Goal: Complete application form: Complete application form

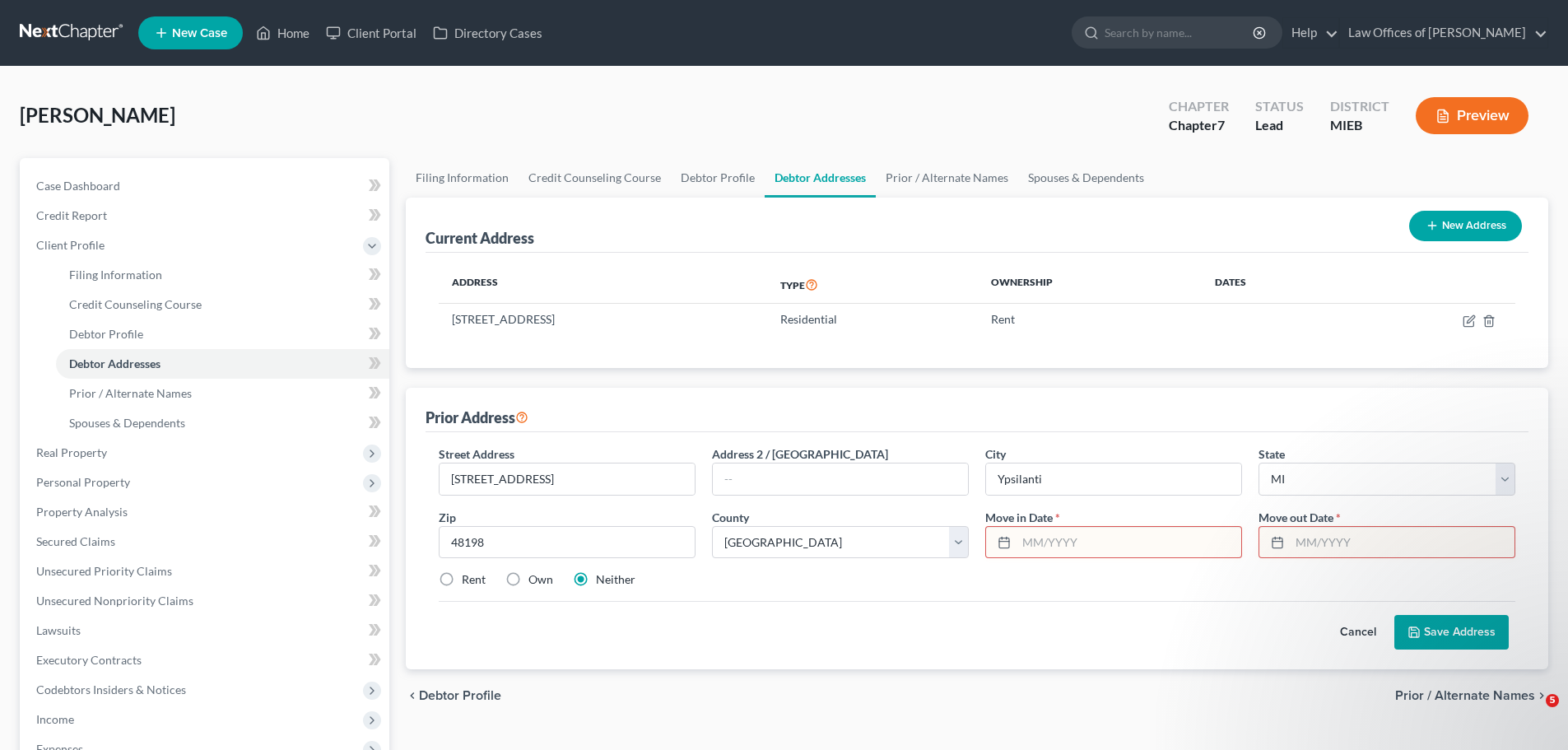
select select "23"
select select "80"
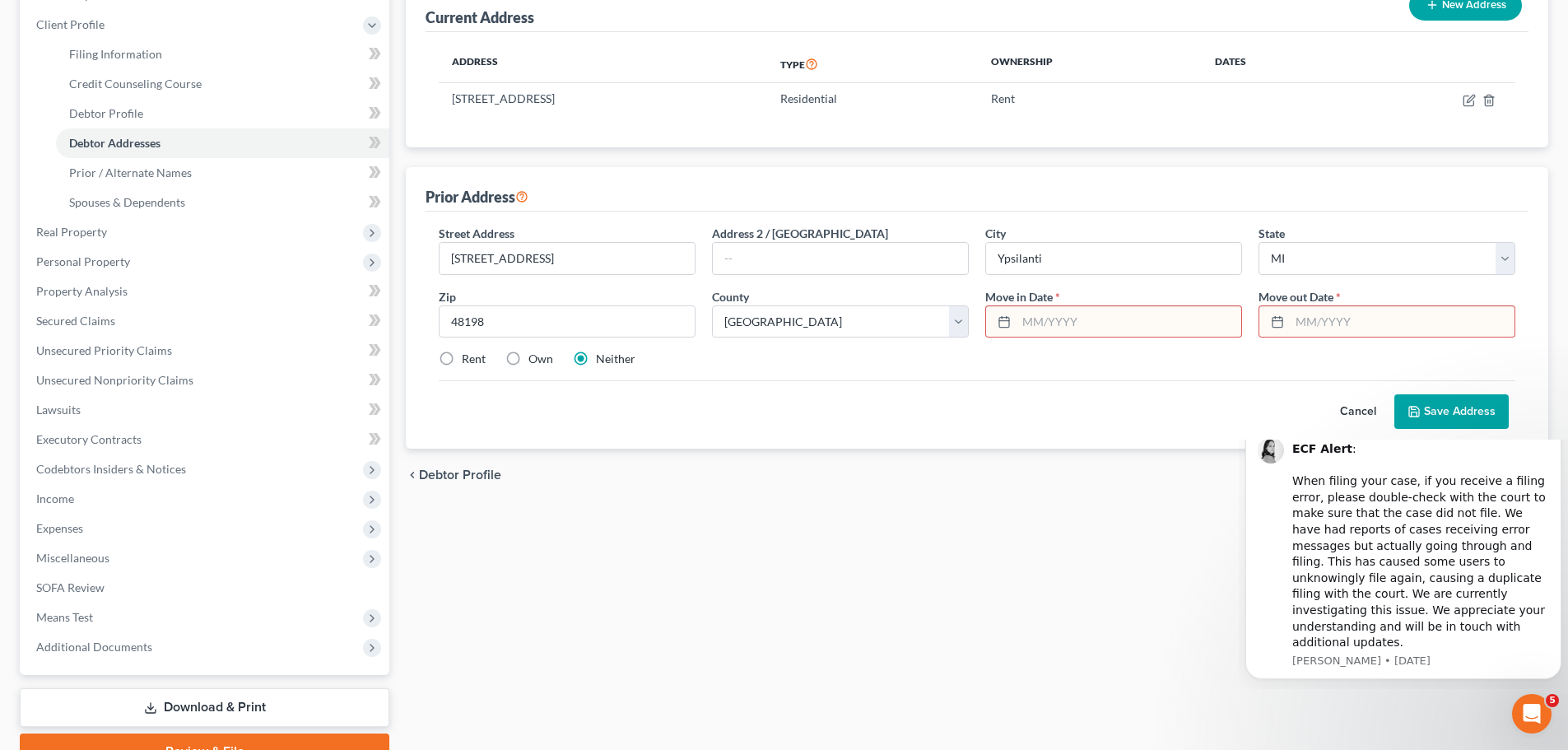
click at [1052, 329] on input "text" at bounding box center [1128, 321] width 224 height 31
type input "0"
click at [564, 251] on input "[STREET_ADDRESS]" at bounding box center [567, 258] width 255 height 31
type input "1"
type input "2"
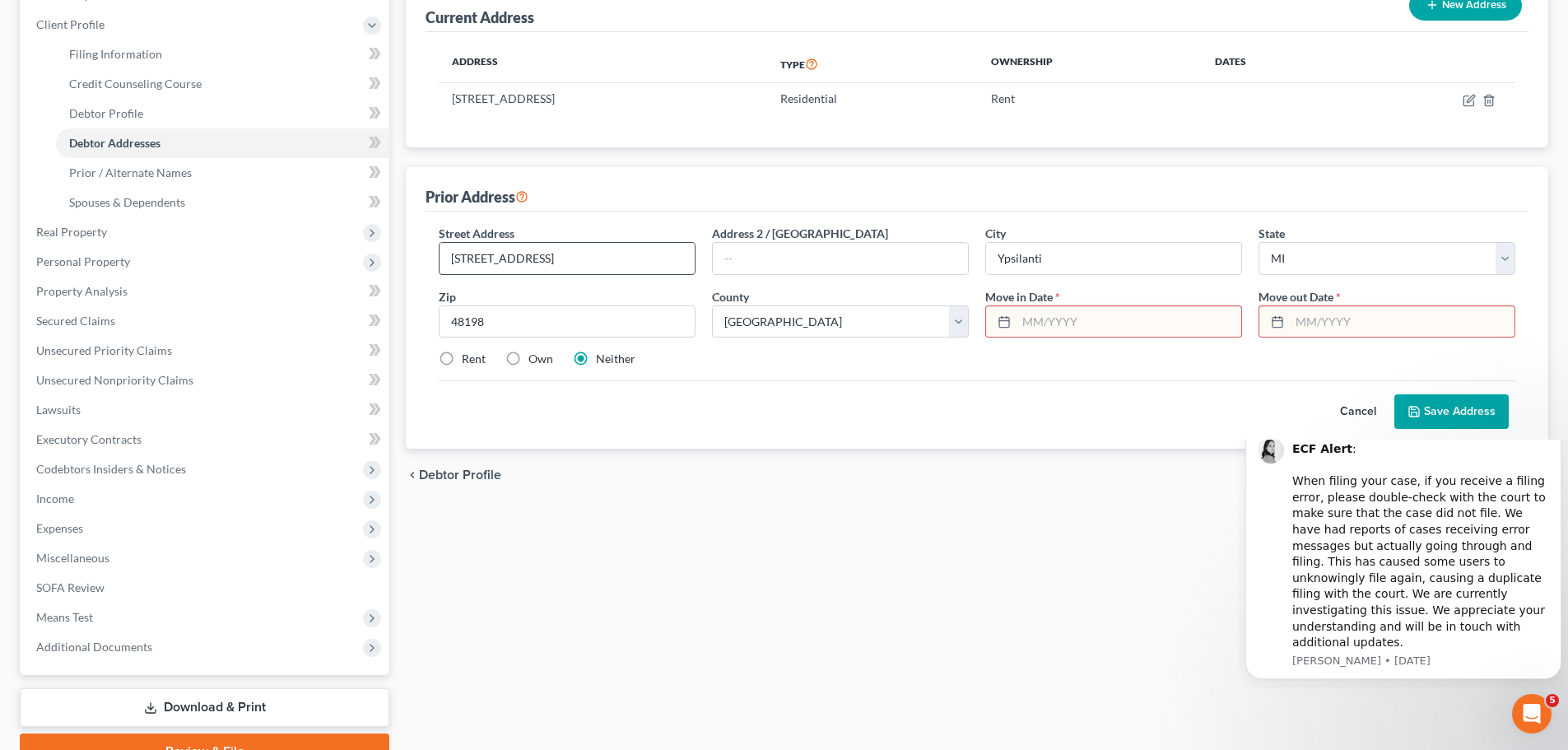
type input "[STREET_ADDRESS]"
click at [1015, 323] on div at bounding box center [1001, 321] width 31 height 31
click at [1025, 328] on input "text" at bounding box center [1128, 321] width 224 height 31
type input "[DATE]"
click at [1302, 322] on input "text" at bounding box center [1402, 321] width 224 height 31
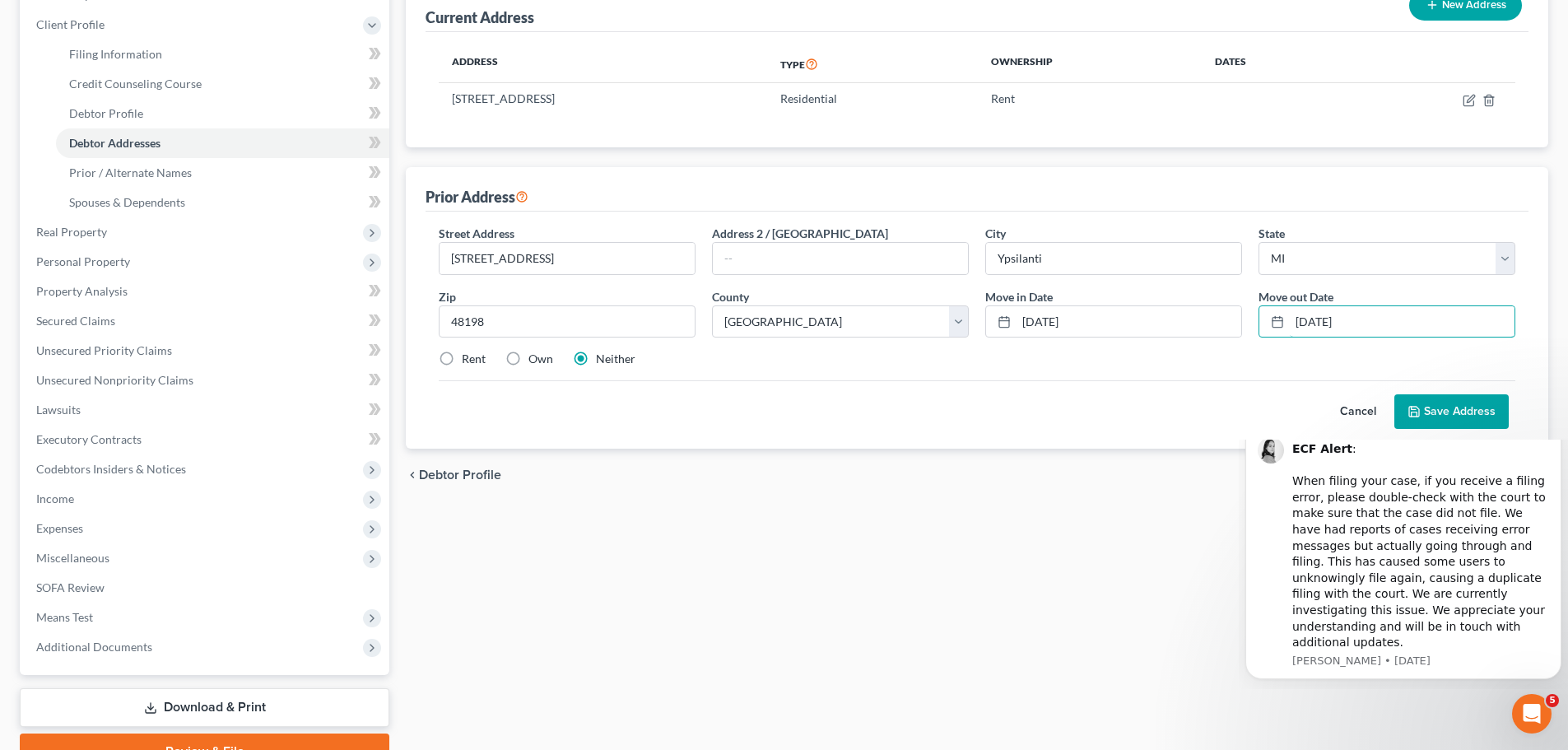
type input "[DATE]"
click at [1417, 414] on polyline at bounding box center [1414, 415] width 6 height 4
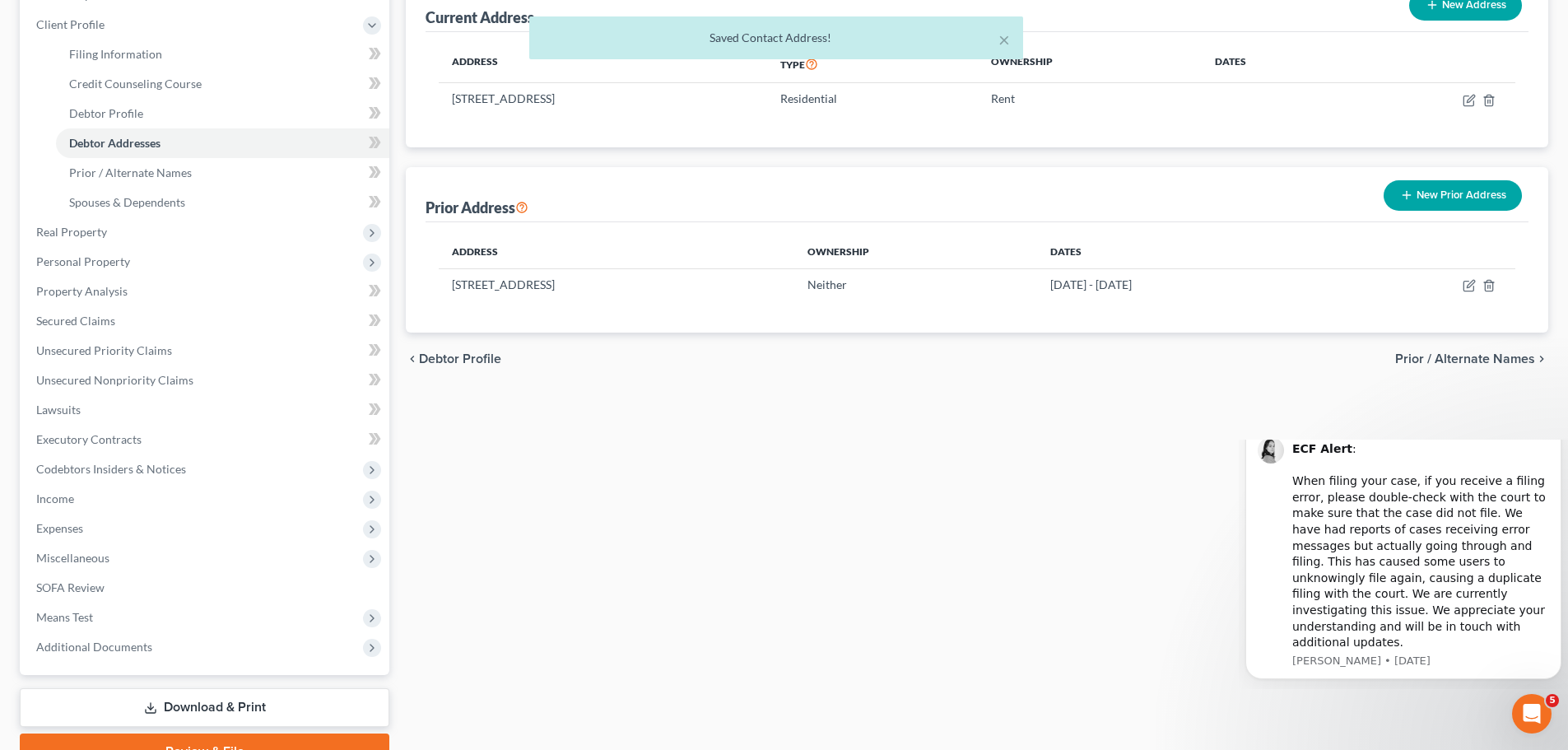
click at [1423, 194] on button "New Prior Address" at bounding box center [1452, 195] width 139 height 31
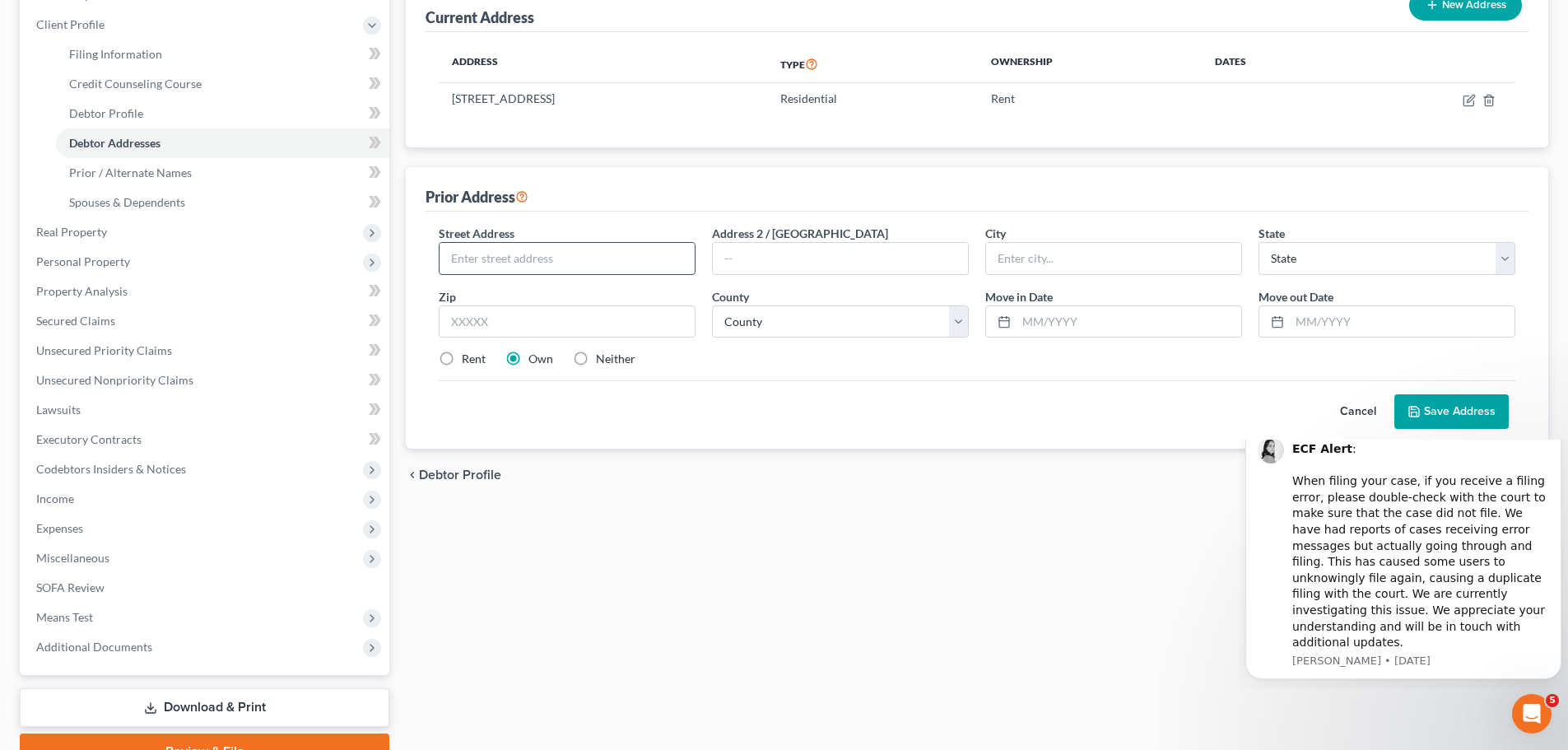
click at [546, 262] on input "text" at bounding box center [567, 258] width 255 height 31
type input "[STREET_ADDRESS][PERSON_NAME]"
type input "[GEOGRAPHIC_DATA]"
select select "23"
click at [513, 319] on input "text" at bounding box center [567, 321] width 257 height 33
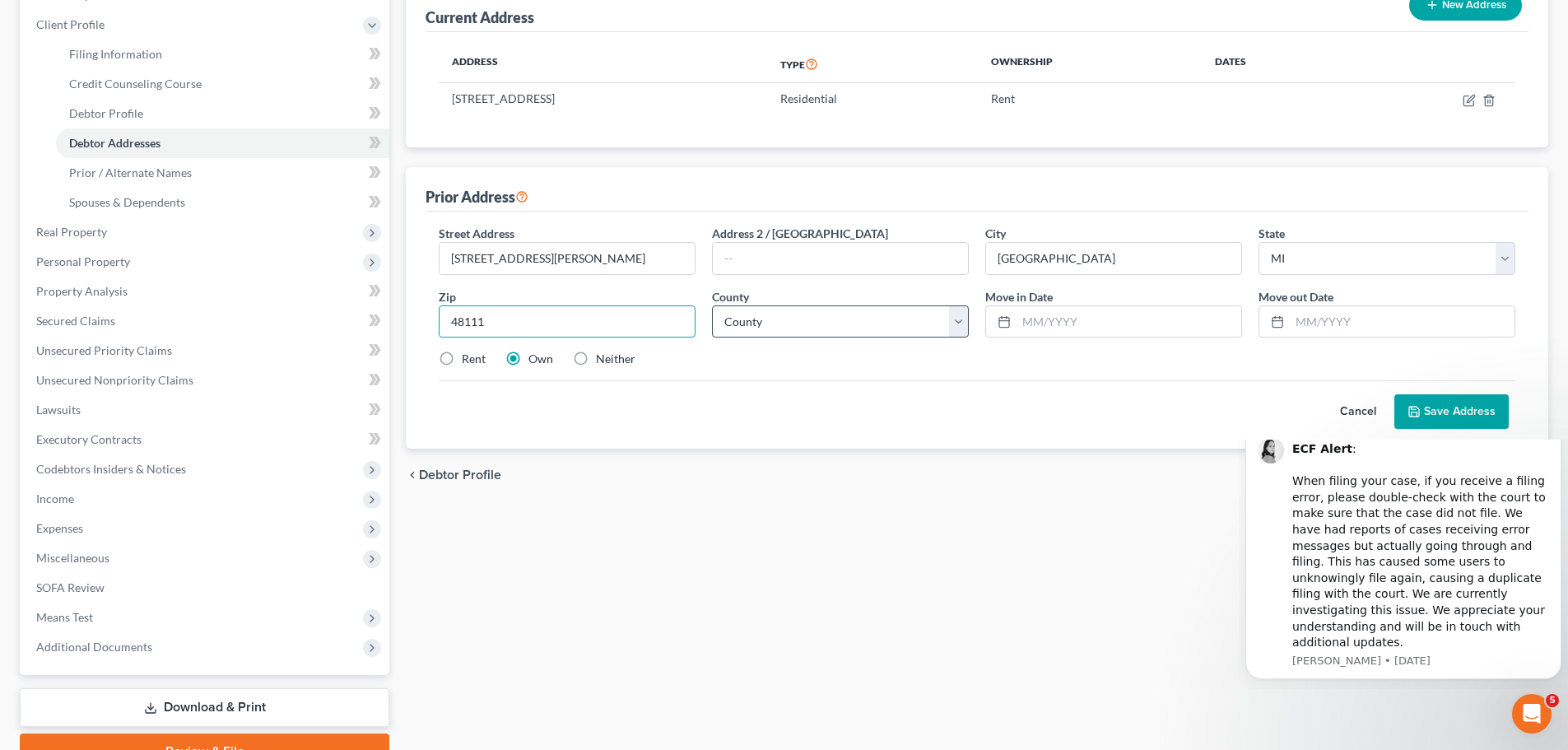
type input "48111"
click at [962, 327] on select "[GEOGRAPHIC_DATA] [GEOGRAPHIC_DATA] [GEOGRAPHIC_DATA] [GEOGRAPHIC_DATA] [GEOGRA…" at bounding box center [840, 321] width 257 height 33
select select "81"
click at [712, 305] on select "[GEOGRAPHIC_DATA] [GEOGRAPHIC_DATA] [GEOGRAPHIC_DATA] [GEOGRAPHIC_DATA] [GEOGRA…" at bounding box center [840, 321] width 257 height 33
click at [1074, 331] on input "text" at bounding box center [1128, 321] width 224 height 31
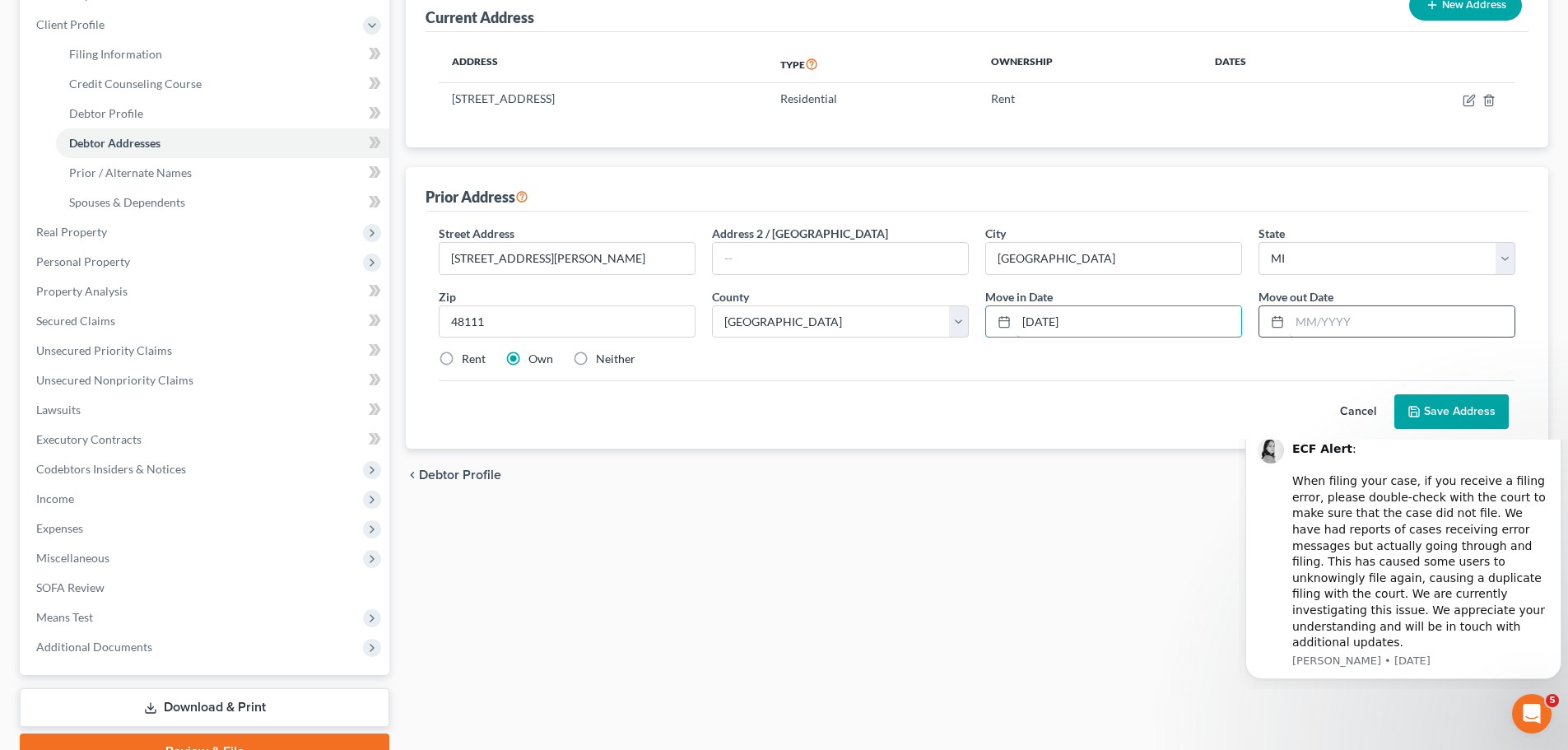
type input "[DATE]"
click at [1317, 326] on input "text" at bounding box center [1402, 321] width 224 height 31
type input "[DATE]"
click at [596, 360] on label "Neither" at bounding box center [616, 359] width 40 height 17
click at [602, 360] on input "Neither" at bounding box center [607, 356] width 11 height 11
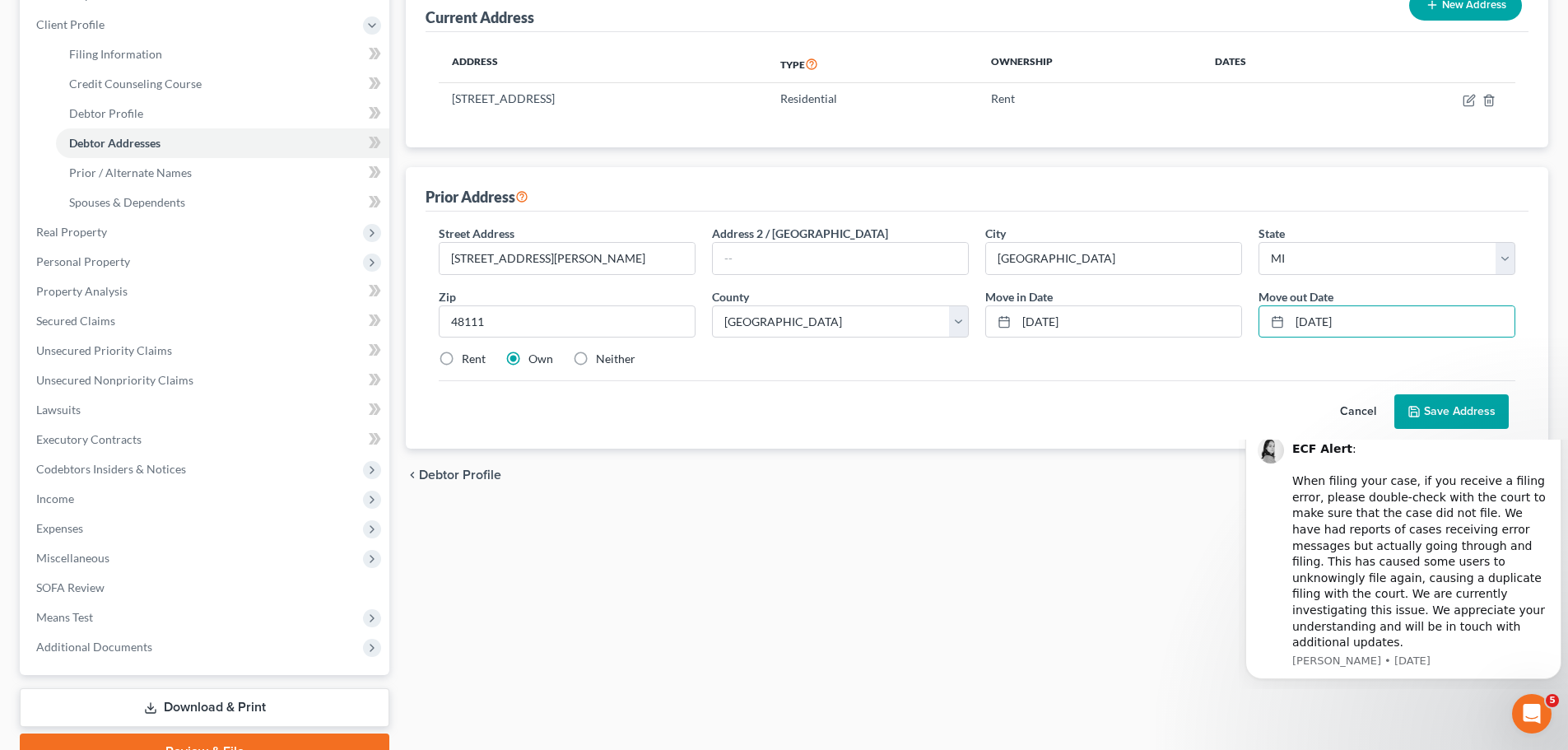
radio input "true"
click at [1427, 416] on button "Save Address" at bounding box center [1451, 411] width 115 height 35
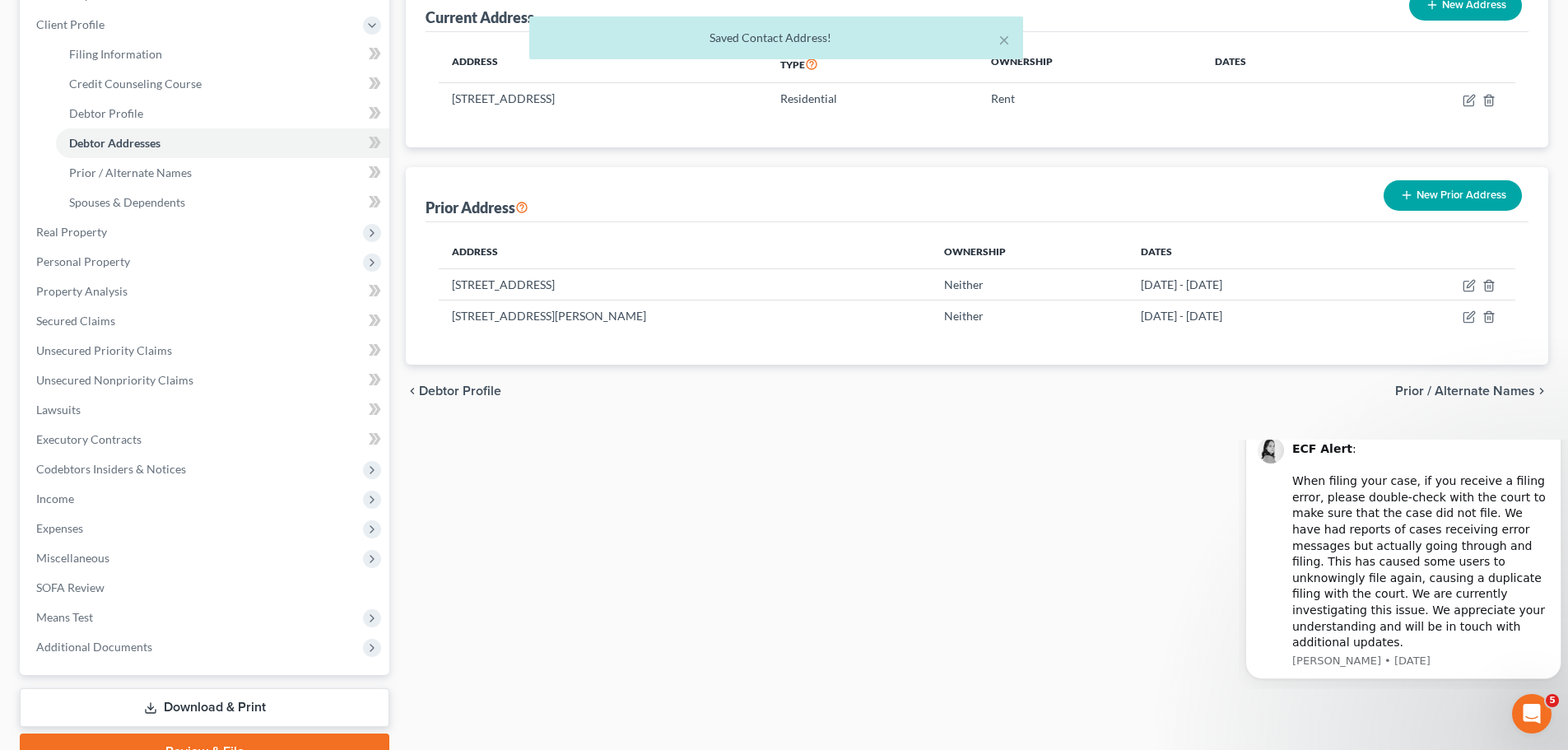
click at [1408, 202] on button "New Prior Address" at bounding box center [1452, 195] width 139 height 31
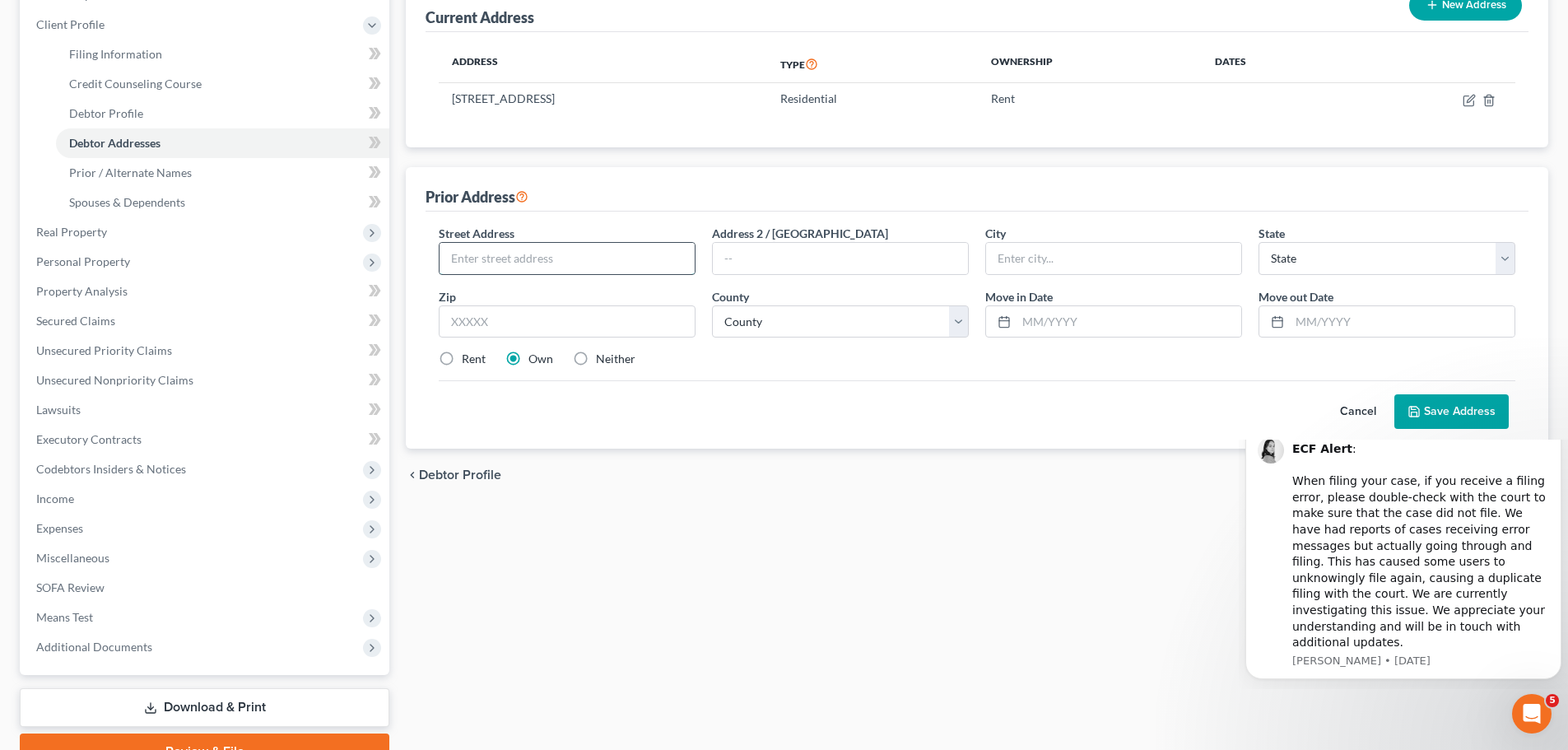
click at [627, 270] on input "text" at bounding box center [567, 258] width 255 height 31
type input "1360 [GEOGRAPHIC_DATA]"
type input "Ypsilanti"
select select "23"
click at [582, 311] on input "text" at bounding box center [567, 321] width 257 height 33
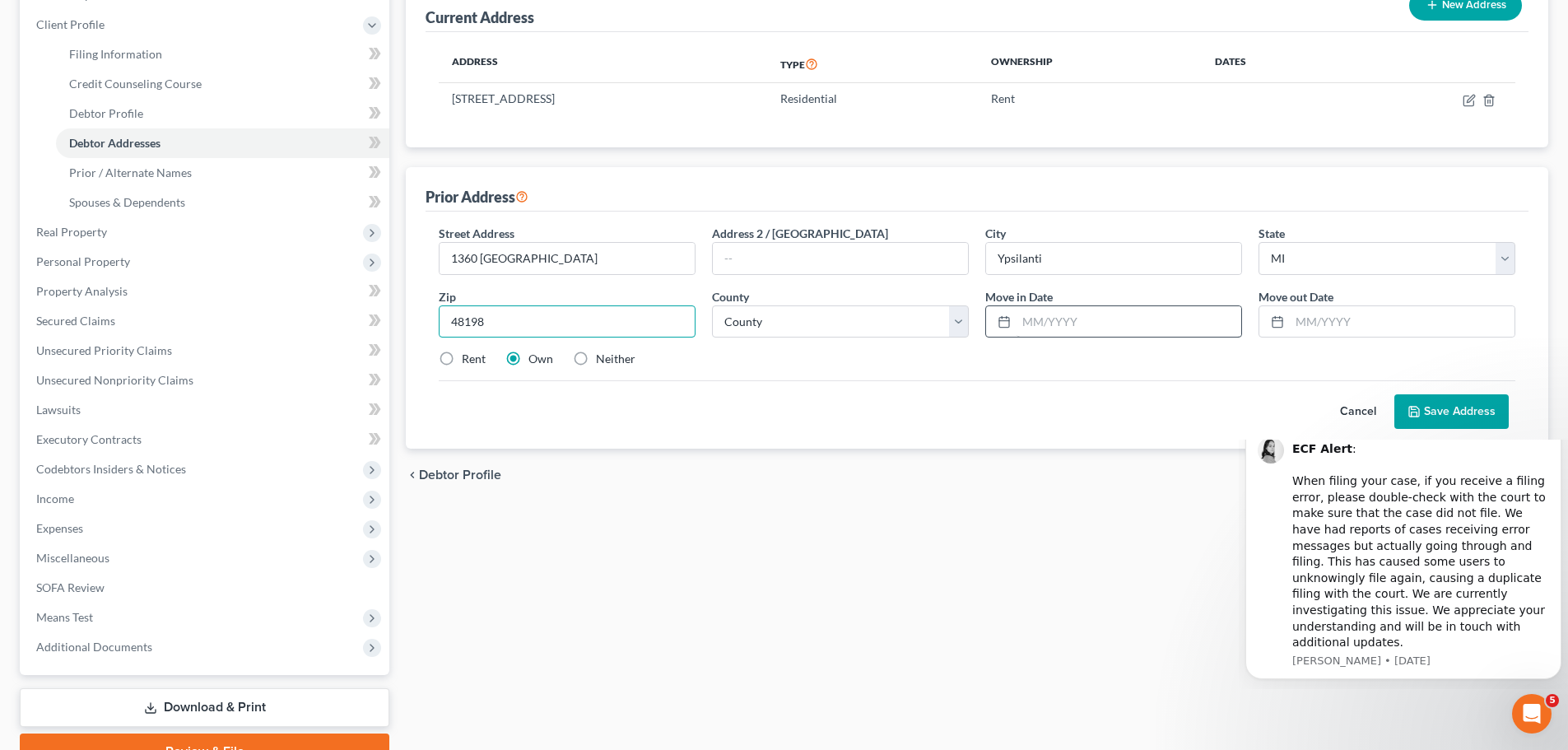
type input "48198"
click at [1088, 328] on input "text" at bounding box center [1128, 321] width 224 height 31
click at [1344, 328] on input "text" at bounding box center [1402, 321] width 224 height 31
type input "[DATE]"
click at [1060, 321] on input "text" at bounding box center [1128, 321] width 224 height 31
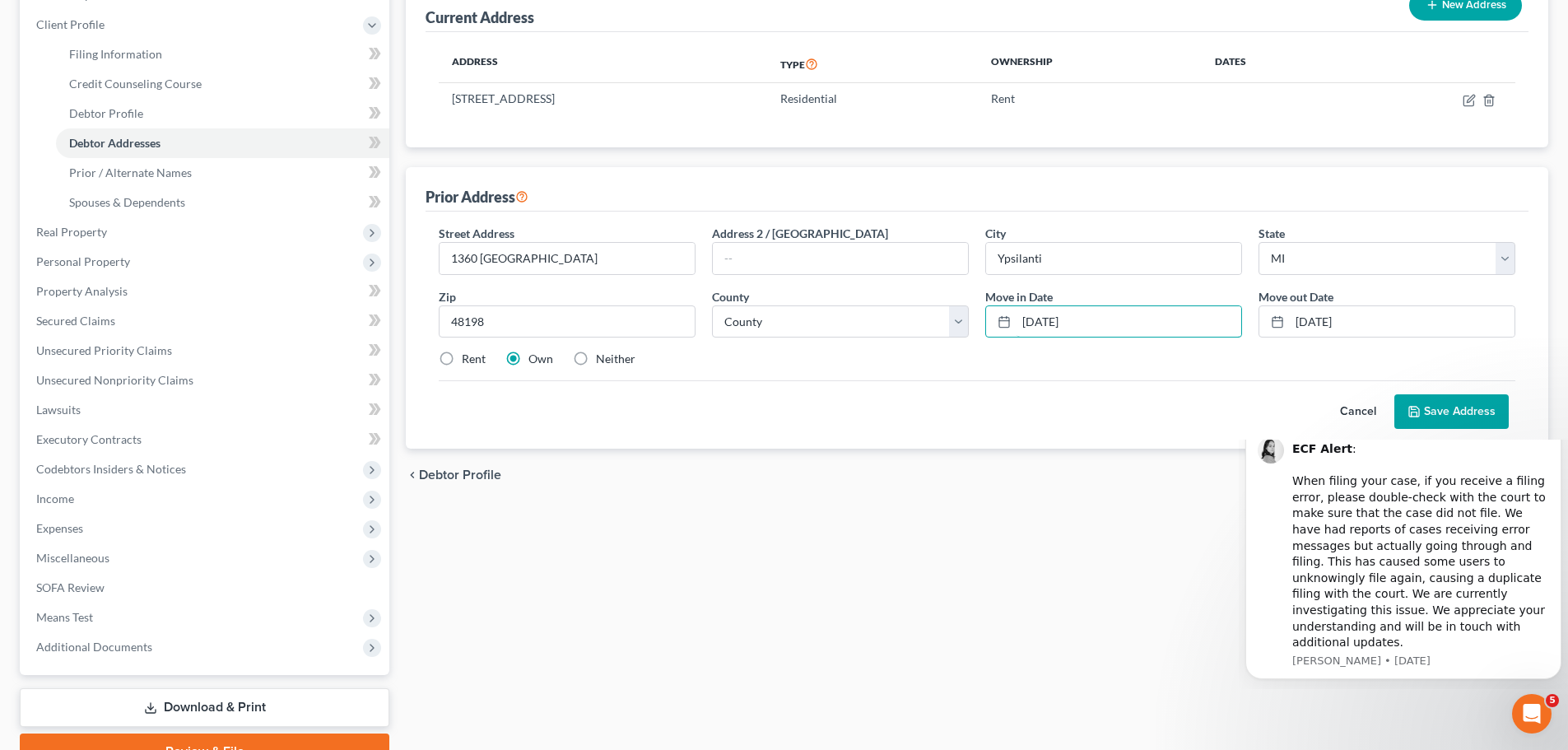
type input "[DATE]"
click at [462, 359] on label "Rent" at bounding box center [473, 359] width 24 height 17
click at [469, 359] on input "Rent" at bounding box center [473, 356] width 11 height 11
radio input "true"
click at [1051, 323] on input "[DATE]" at bounding box center [1128, 321] width 224 height 31
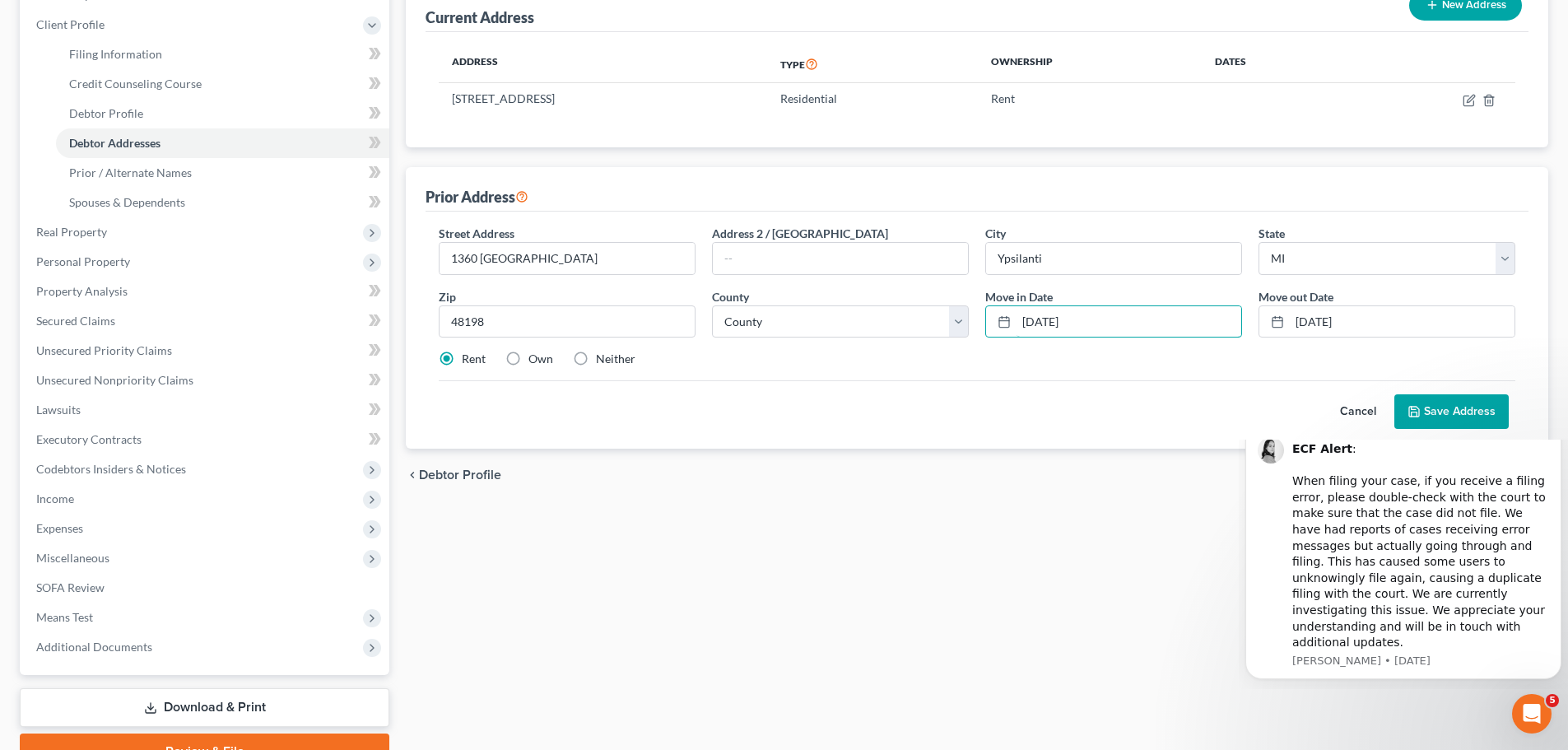
type input "[DATE]"
click at [1430, 411] on button "Save Address" at bounding box center [1451, 411] width 115 height 35
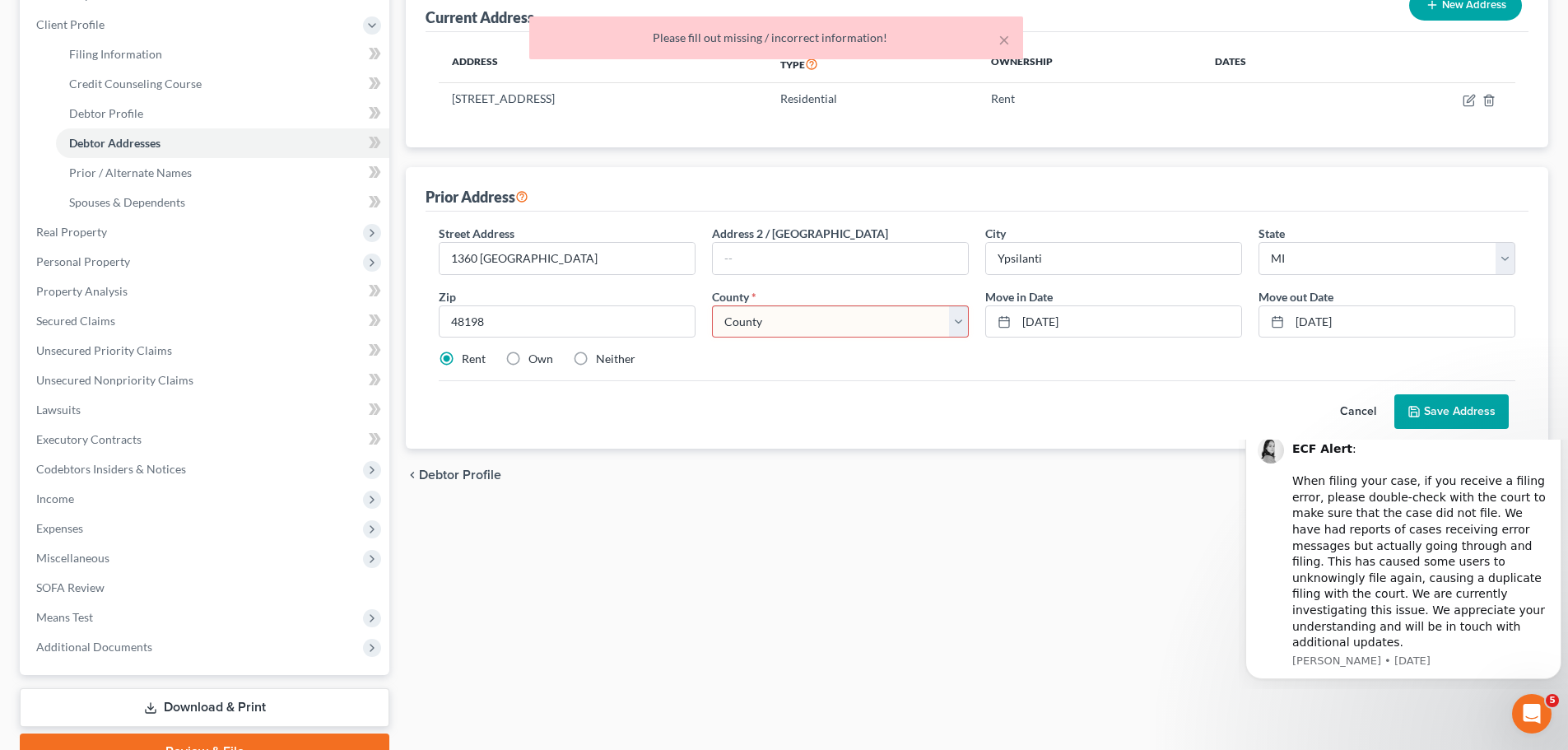
click at [960, 330] on select "[GEOGRAPHIC_DATA] [GEOGRAPHIC_DATA] [GEOGRAPHIC_DATA] [GEOGRAPHIC_DATA] [GEOGRA…" at bounding box center [840, 321] width 257 height 33
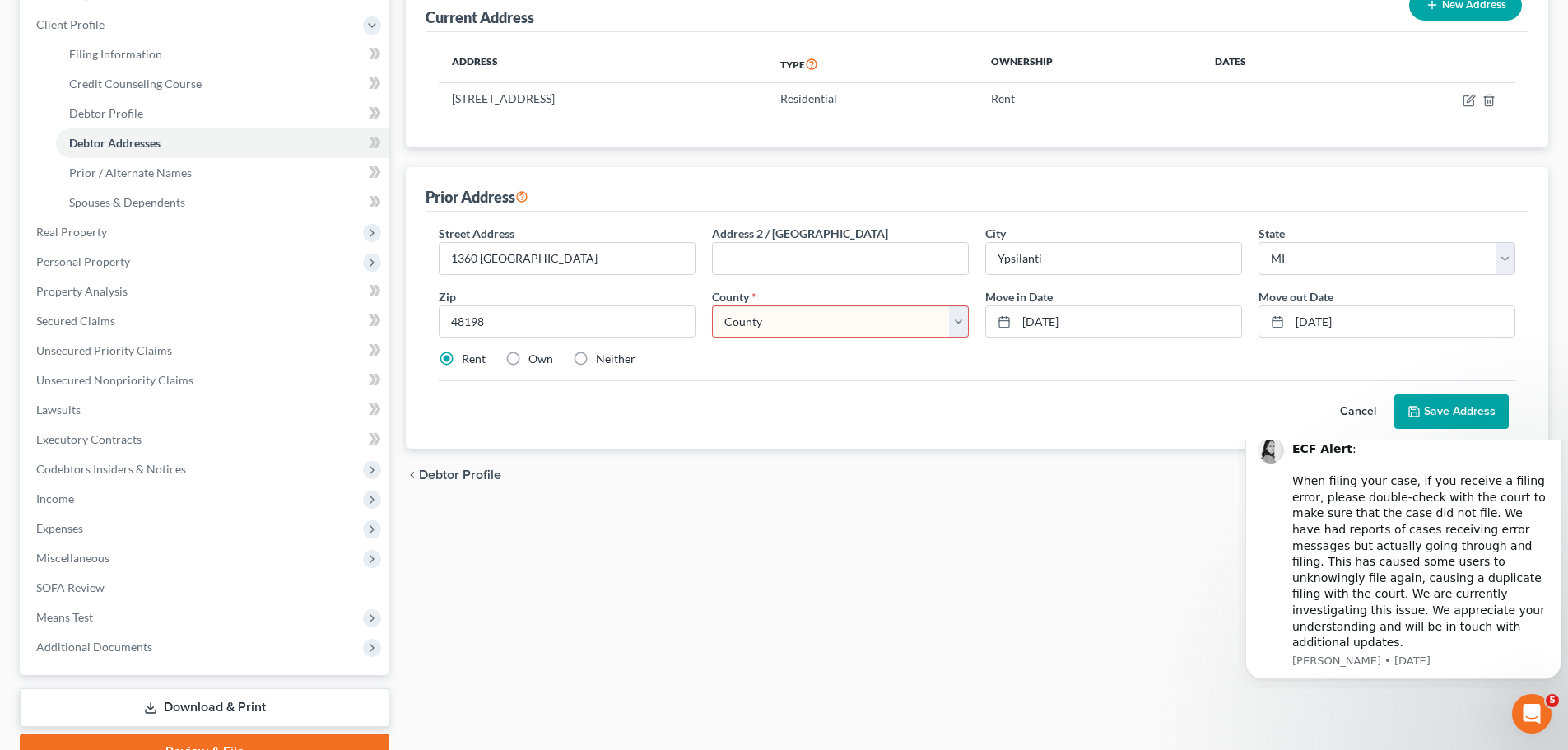
select select "80"
click at [712, 305] on select "[GEOGRAPHIC_DATA] [GEOGRAPHIC_DATA] [GEOGRAPHIC_DATA] [GEOGRAPHIC_DATA] [GEOGRA…" at bounding box center [840, 321] width 257 height 33
click at [1440, 410] on button "Save Address" at bounding box center [1451, 411] width 115 height 35
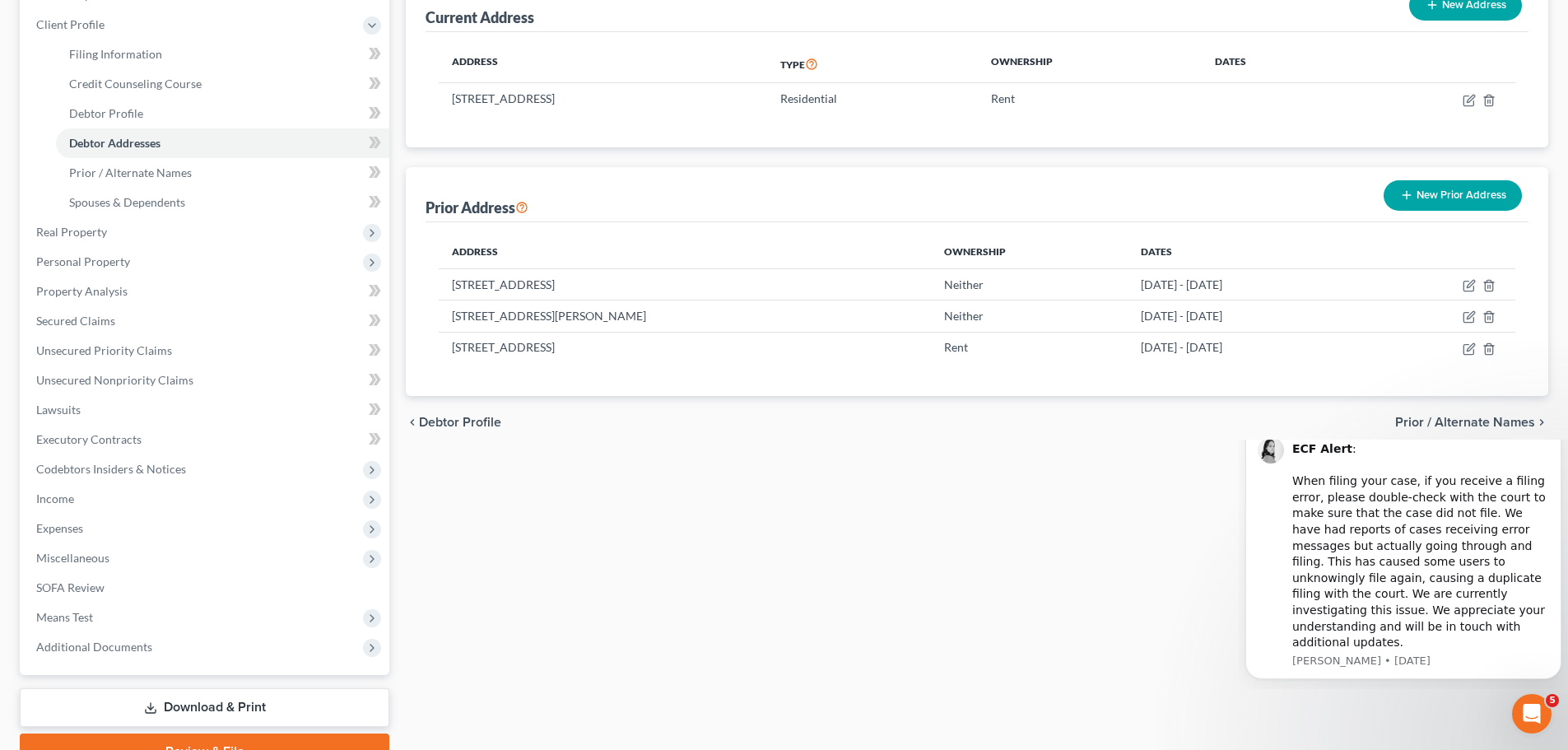
click at [1412, 195] on icon "button" at bounding box center [1406, 194] width 13 height 13
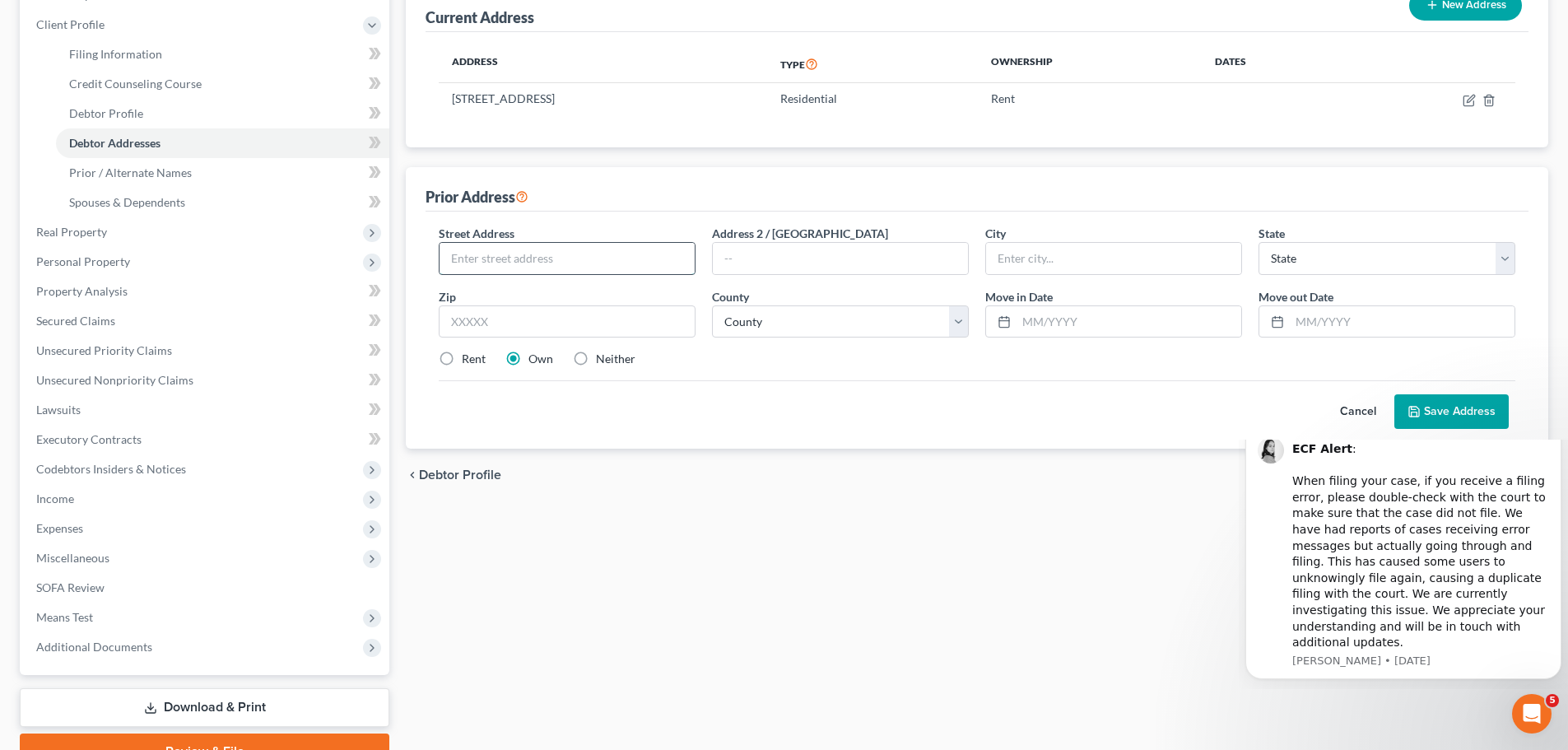
click at [569, 266] on input "text" at bounding box center [567, 258] width 255 height 31
type input "[STREET_ADDRESS]"
type input "Ypsilanti"
select select "23"
click at [501, 327] on input "text" at bounding box center [567, 321] width 257 height 33
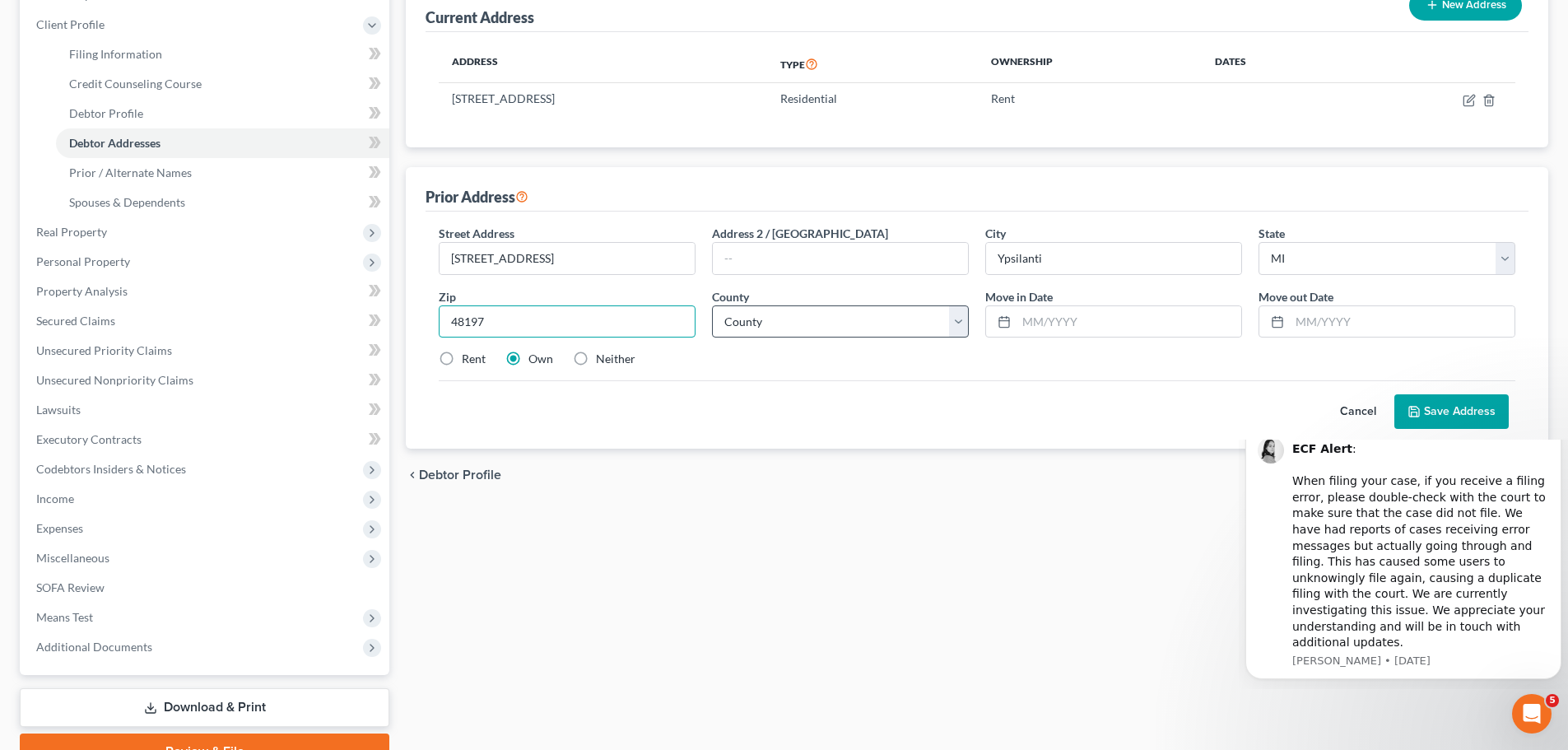
type input "48197"
click at [810, 314] on select "[GEOGRAPHIC_DATA] [GEOGRAPHIC_DATA] [GEOGRAPHIC_DATA] [GEOGRAPHIC_DATA] [GEOGRA…" at bounding box center [840, 321] width 257 height 33
select select "80"
click at [712, 305] on select "[GEOGRAPHIC_DATA] [GEOGRAPHIC_DATA] [GEOGRAPHIC_DATA] [GEOGRAPHIC_DATA] [GEOGRA…" at bounding box center [840, 321] width 257 height 33
click at [1053, 321] on input "text" at bounding box center [1128, 321] width 224 height 31
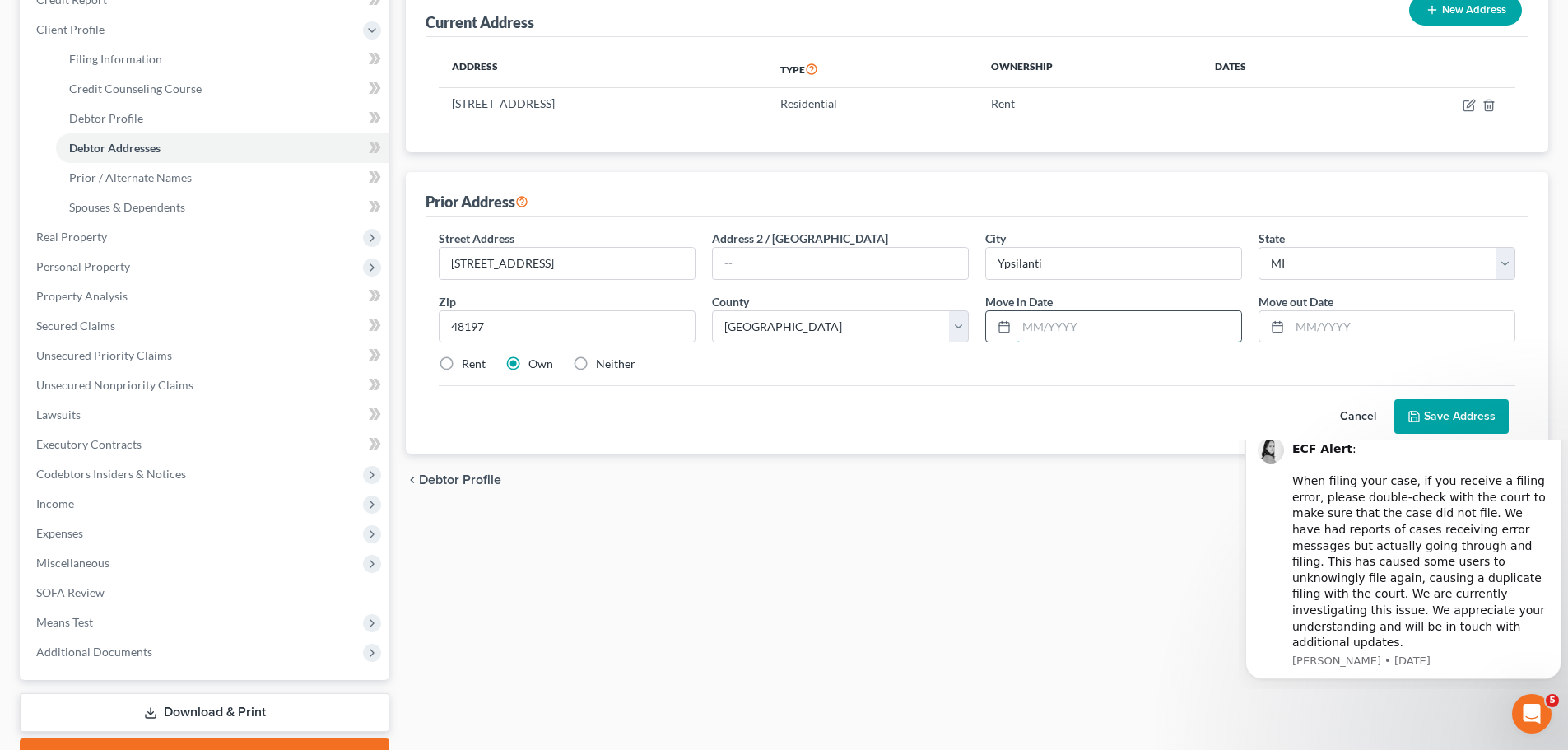
scroll to position [220, 0]
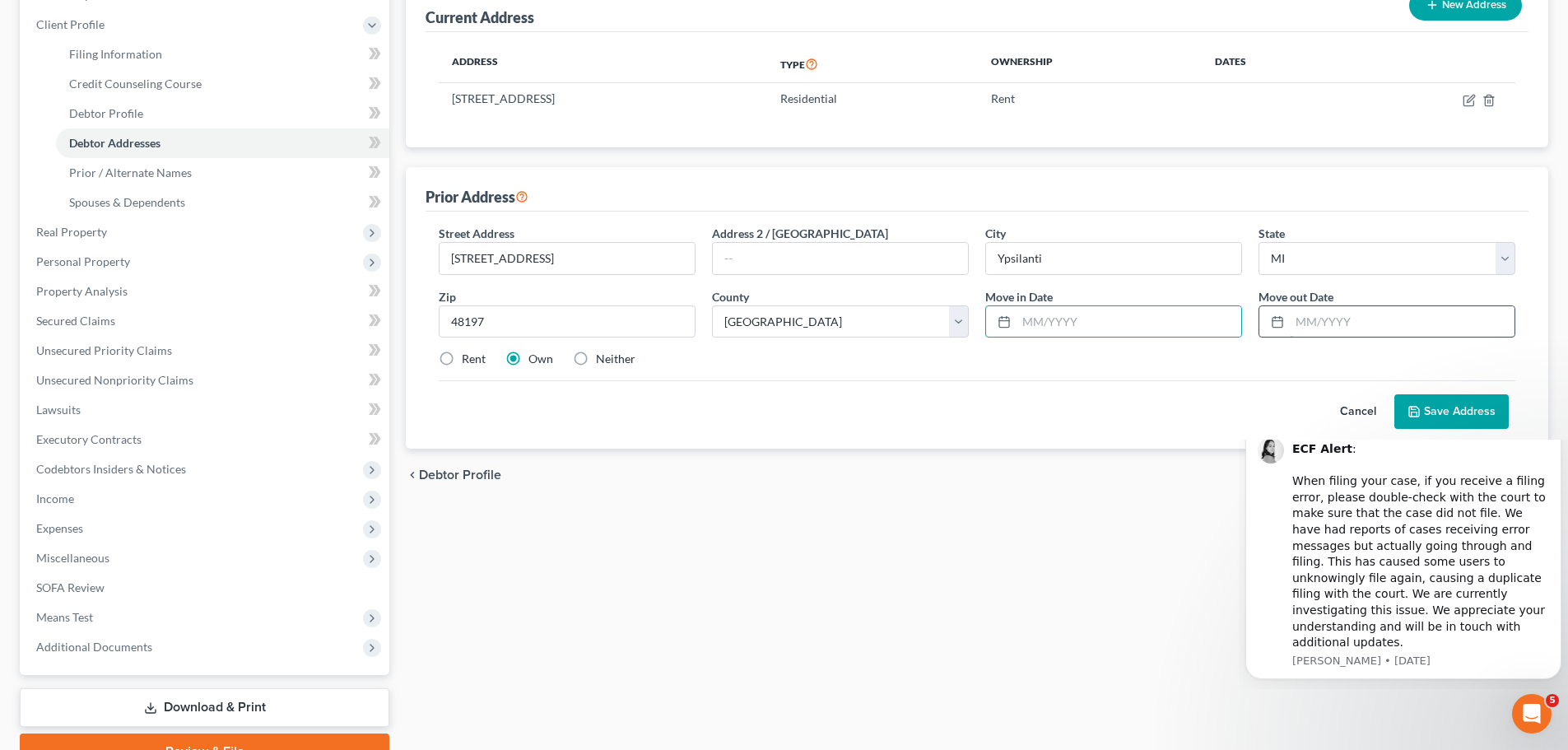
click at [1305, 327] on input "text" at bounding box center [1402, 321] width 224 height 31
type input "[DATE]"
click at [1098, 323] on input "text" at bounding box center [1128, 321] width 224 height 31
click at [462, 365] on label "Rent" at bounding box center [473, 359] width 24 height 17
click at [469, 361] on input "Rent" at bounding box center [473, 356] width 11 height 11
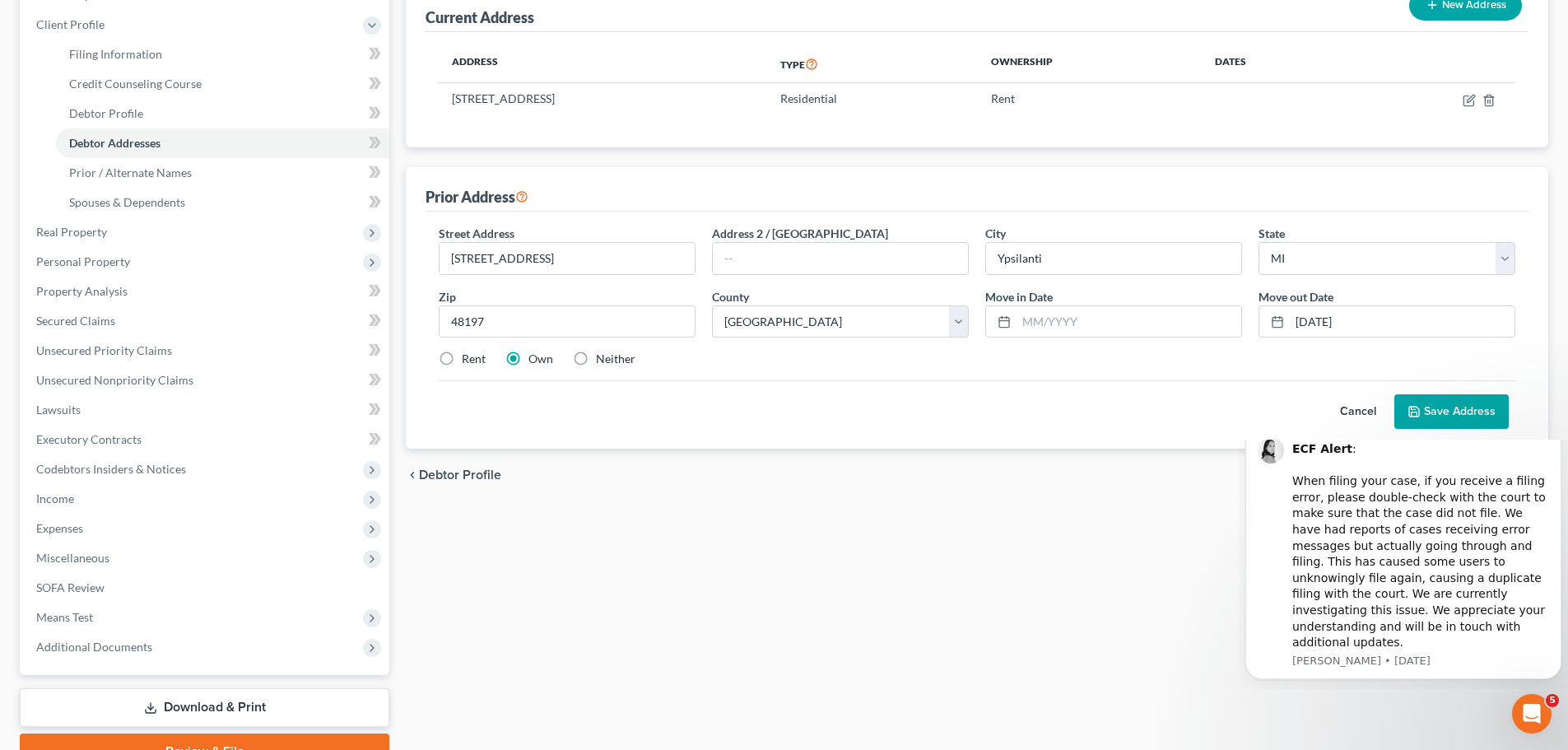
radio input "true"
click at [1029, 325] on input "text" at bounding box center [1128, 321] width 224 height 31
type input "0"
type input "[DATE]"
click at [1449, 413] on button "Save Address" at bounding box center [1451, 411] width 115 height 35
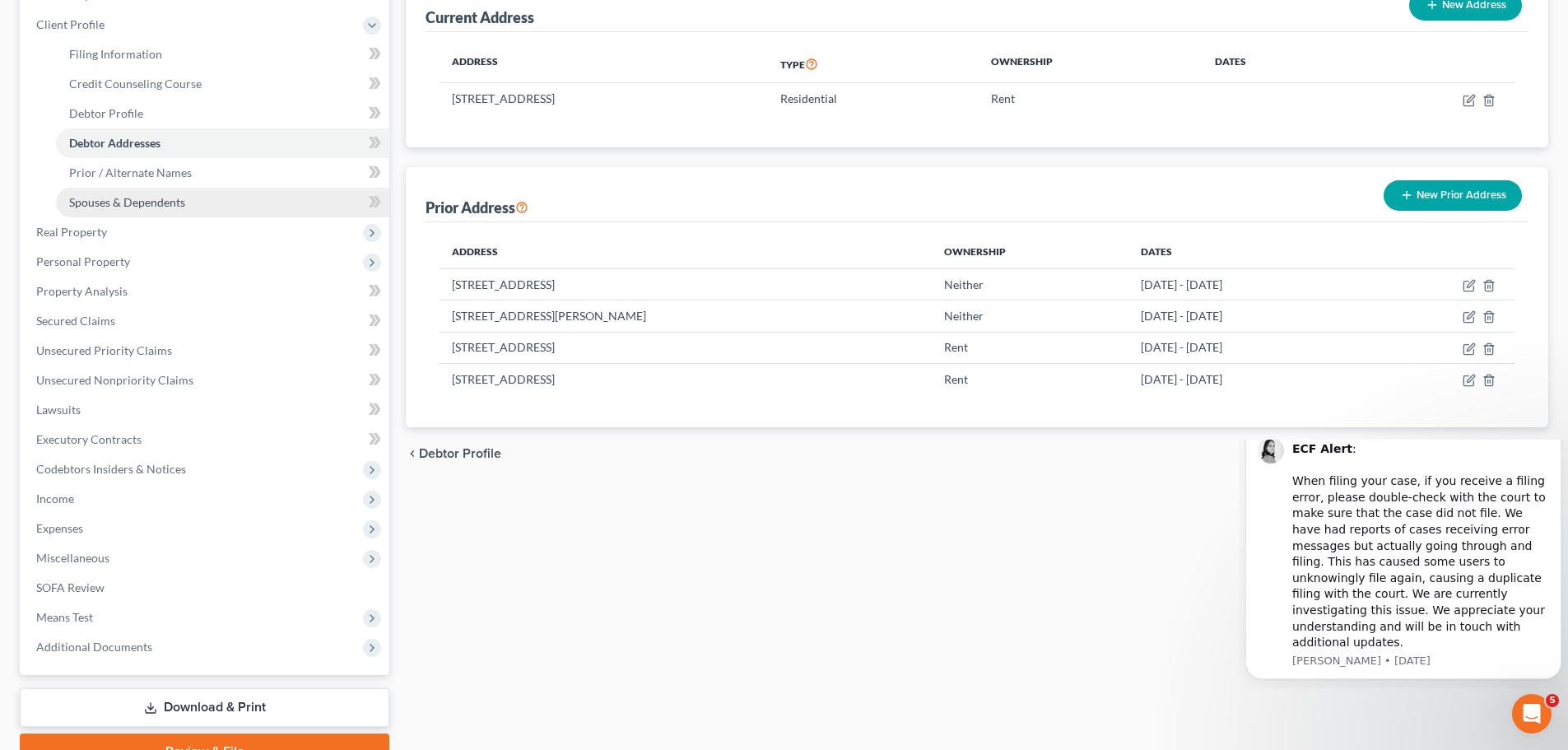
click at [124, 203] on span "Spouses & Dependents" at bounding box center [127, 202] width 116 height 14
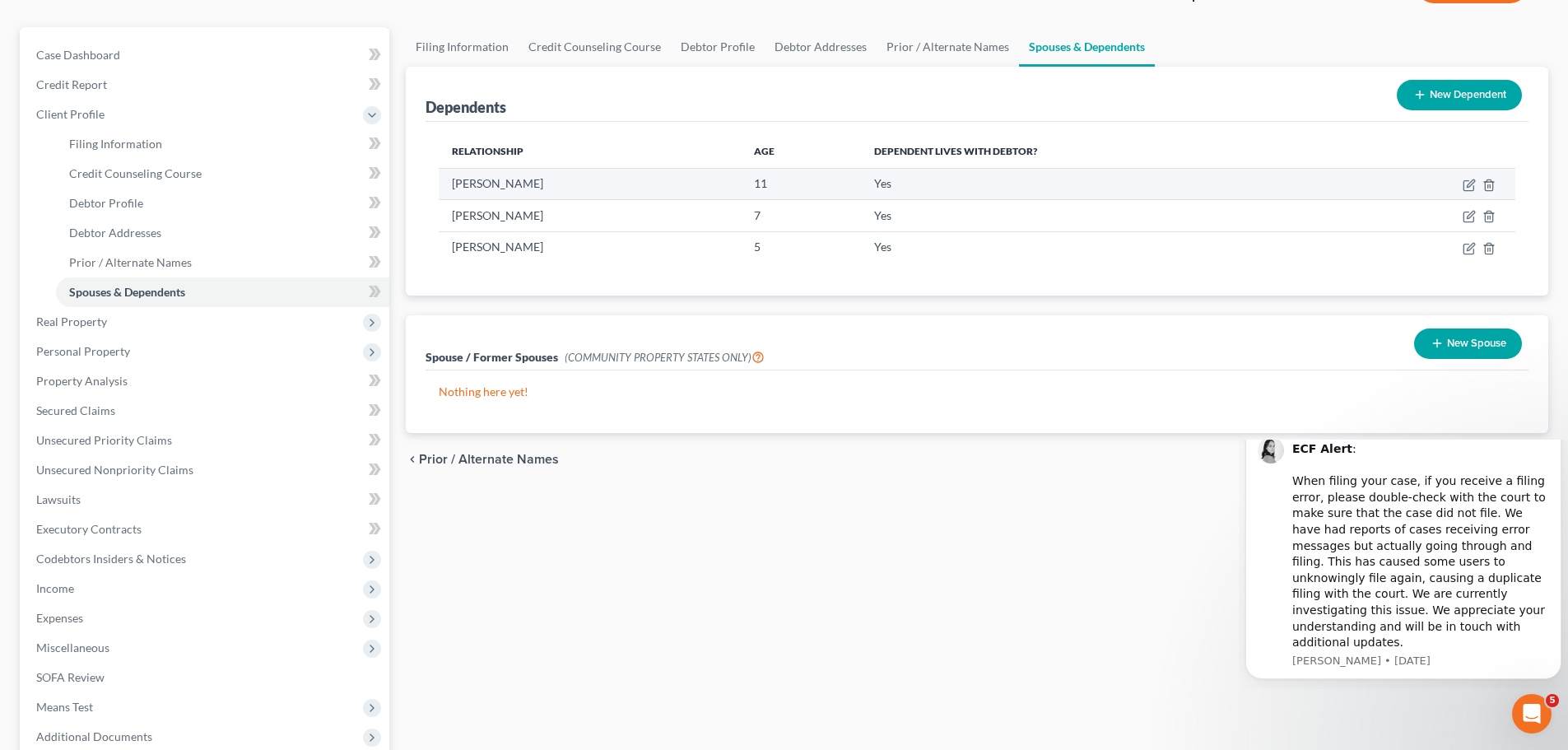
scroll to position [247, 0]
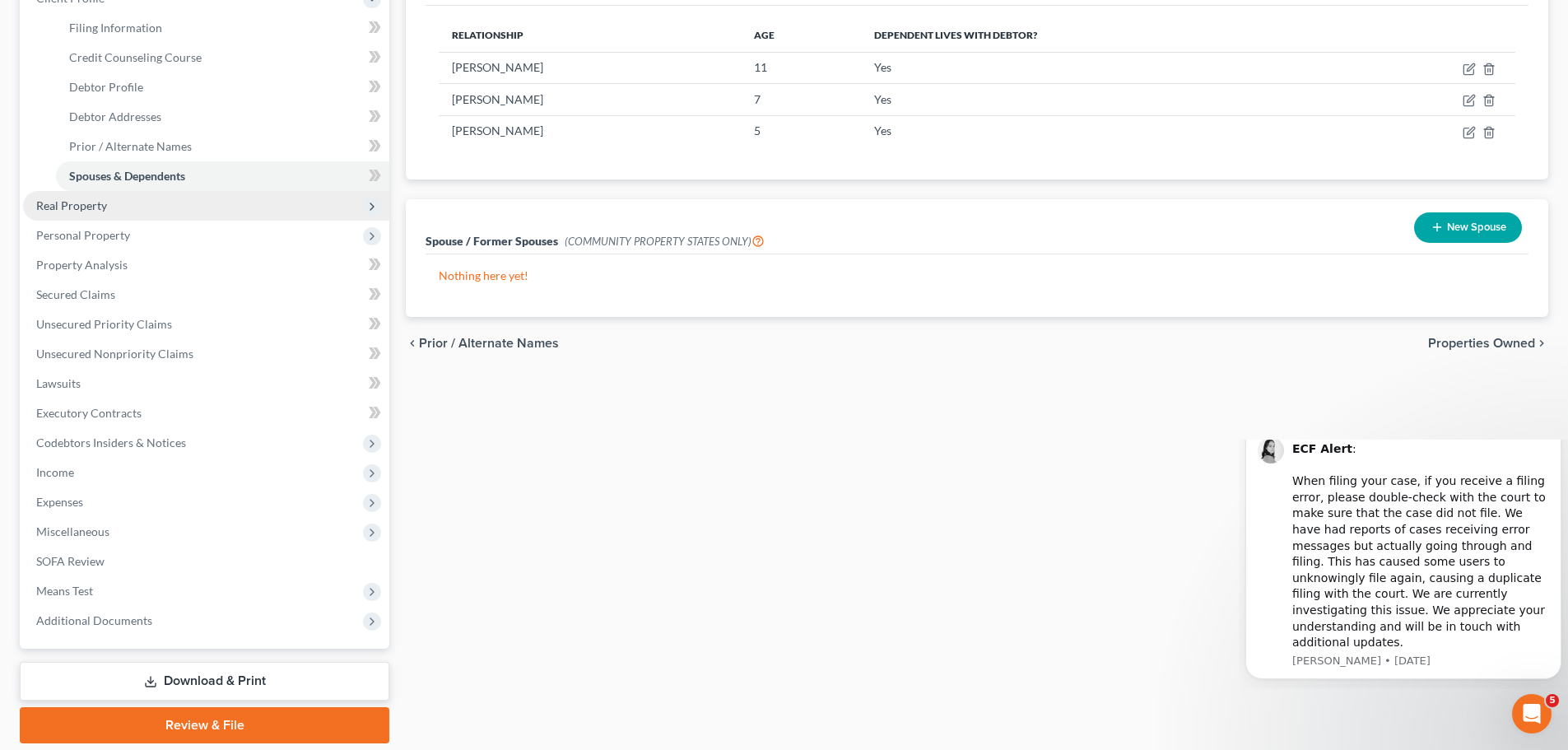
click at [102, 204] on span "Real Property" at bounding box center [71, 205] width 71 height 14
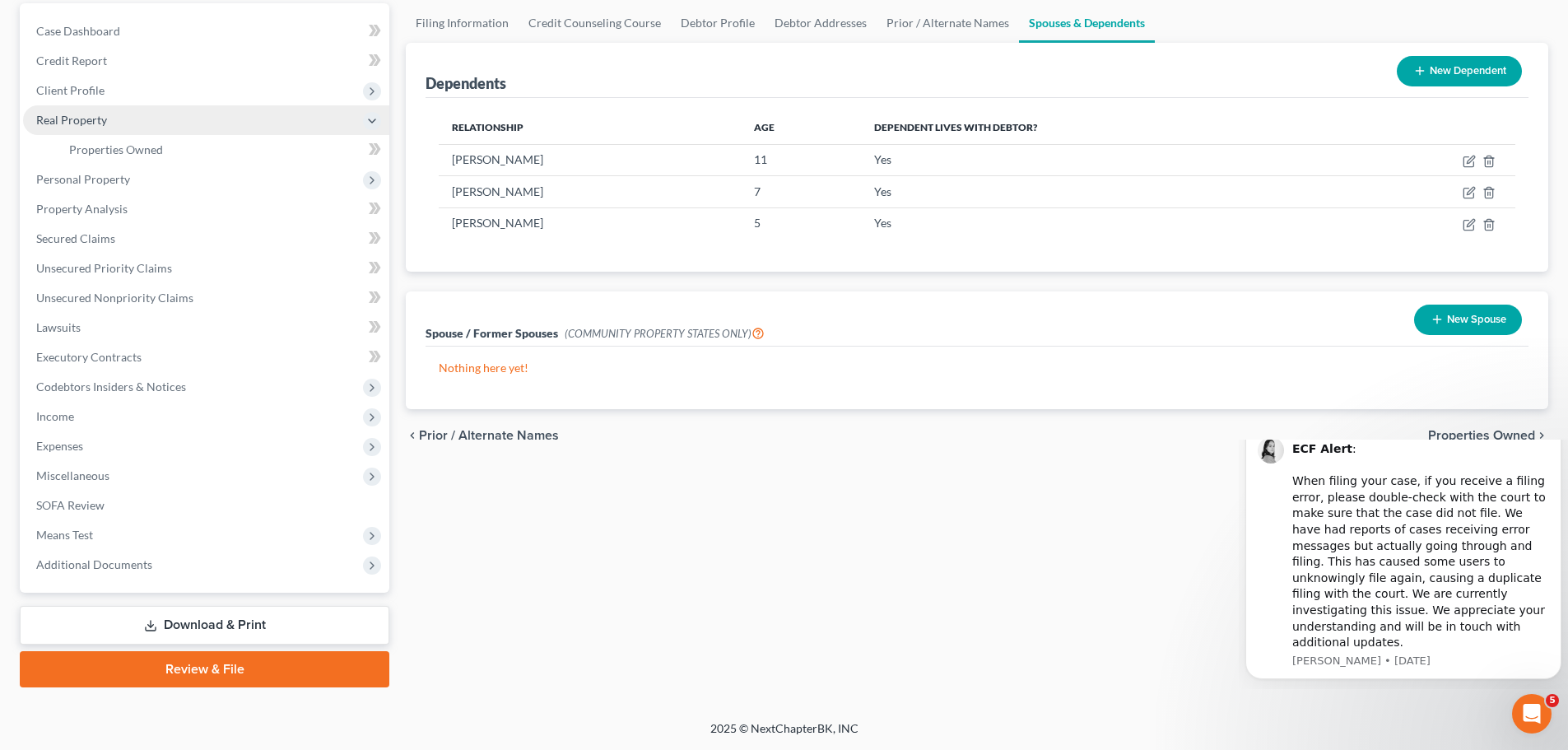
scroll to position [155, 0]
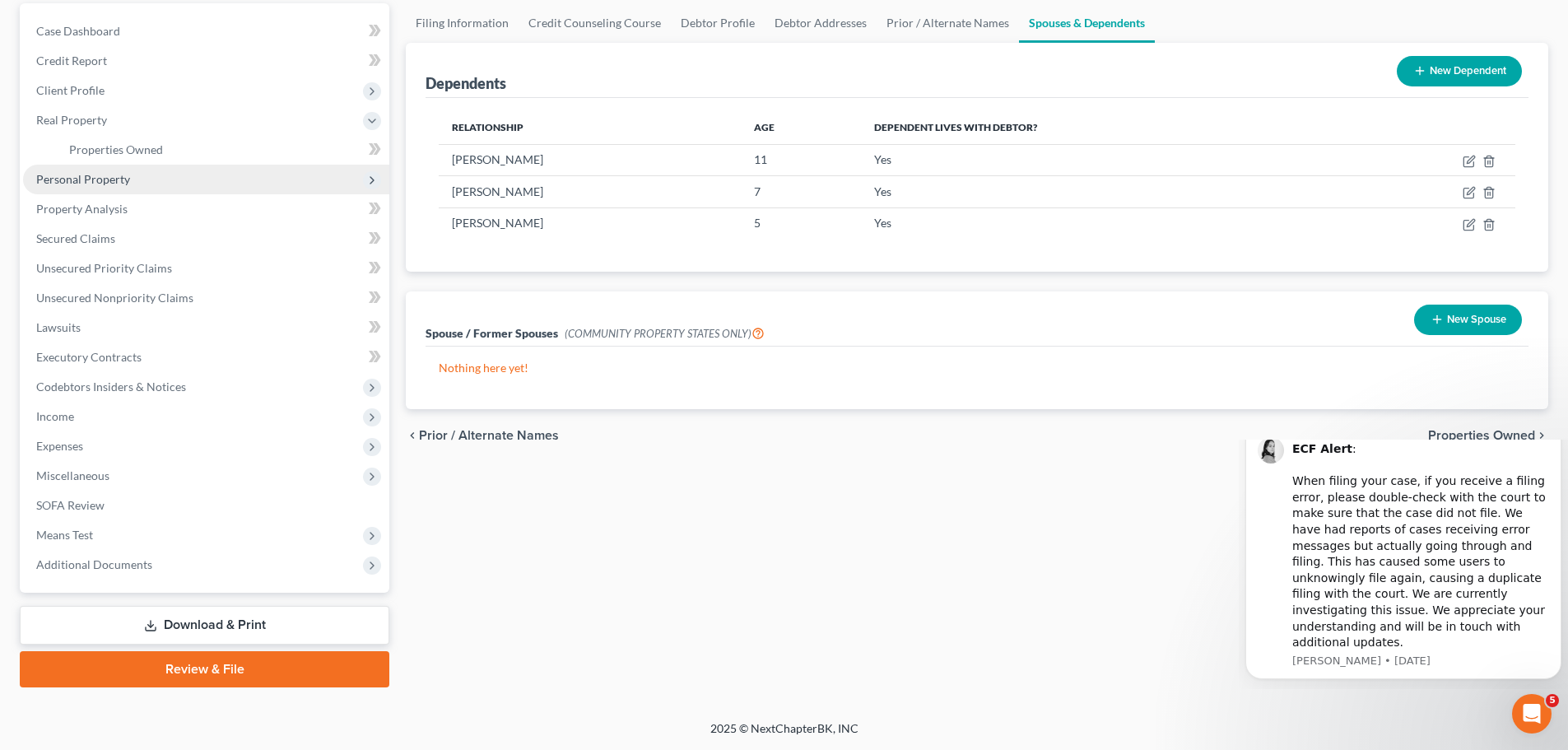
click at [137, 179] on span "Personal Property" at bounding box center [205, 180] width 366 height 30
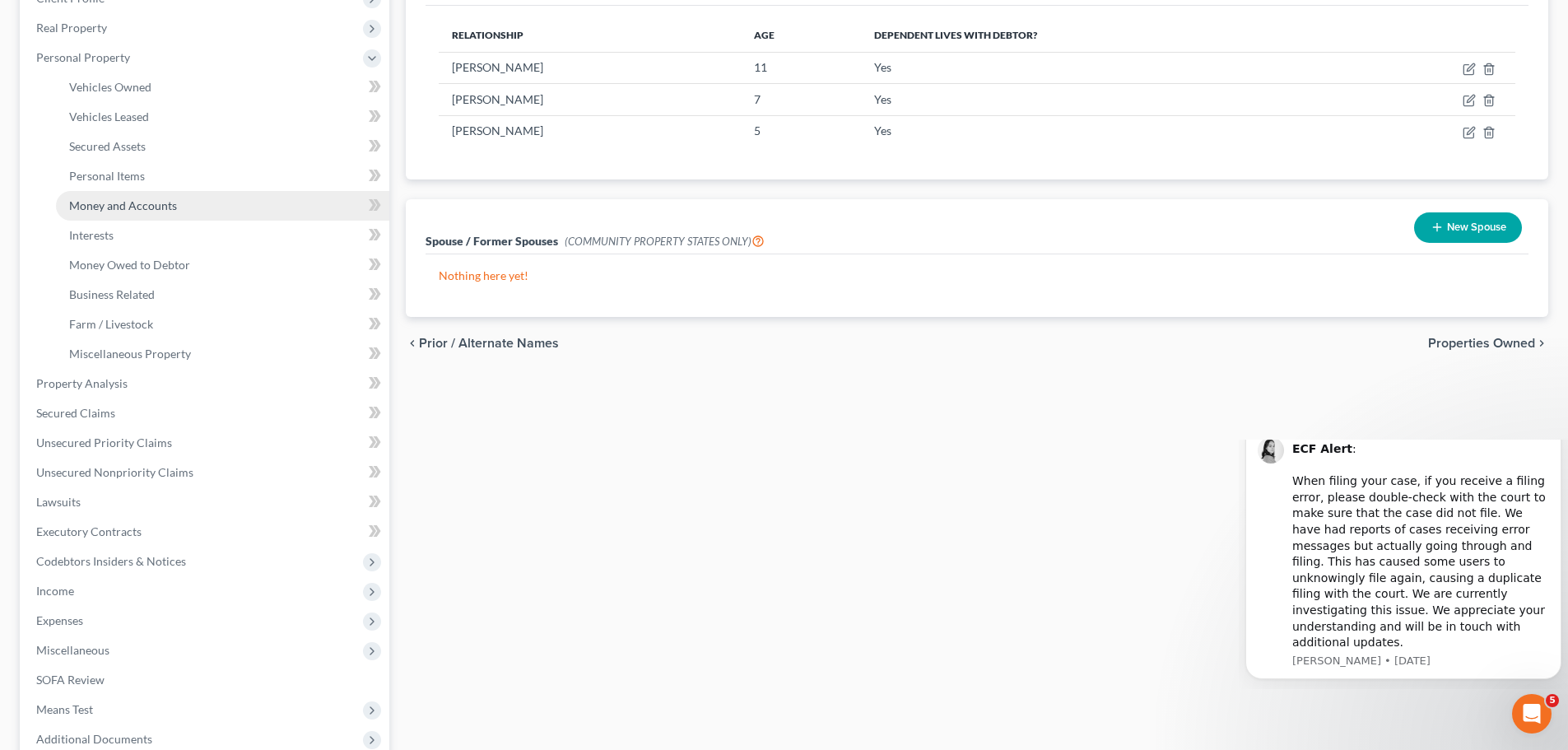
click at [135, 205] on span "Money and Accounts" at bounding box center [123, 205] width 108 height 14
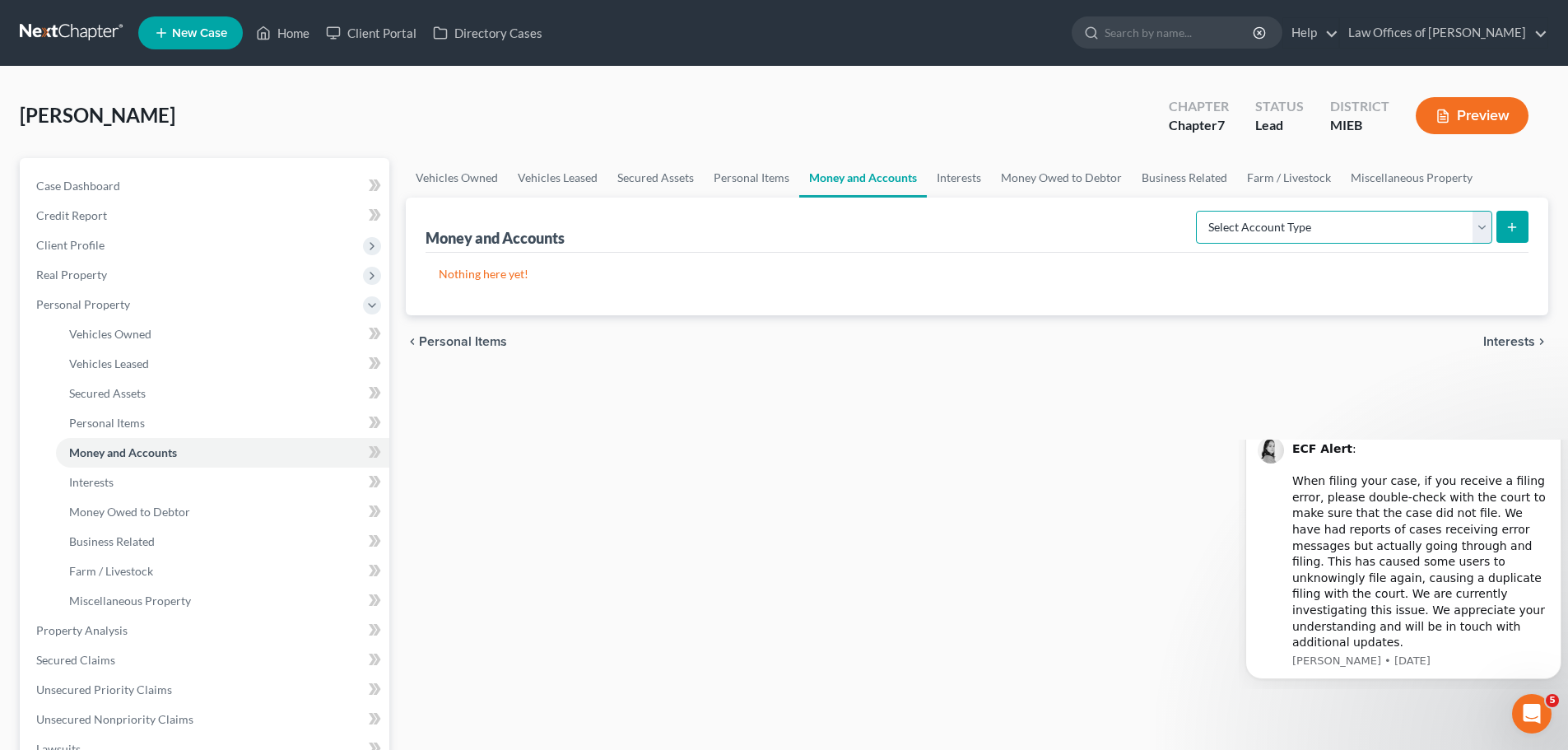
click at [1482, 232] on select "Select Account Type Brokerage Cash on Hand Certificates of Deposit Checking Acc…" at bounding box center [1344, 226] width 296 height 33
click at [375, 422] on icon at bounding box center [372, 423] width 7 height 12
